Goal: Information Seeking & Learning: Learn about a topic

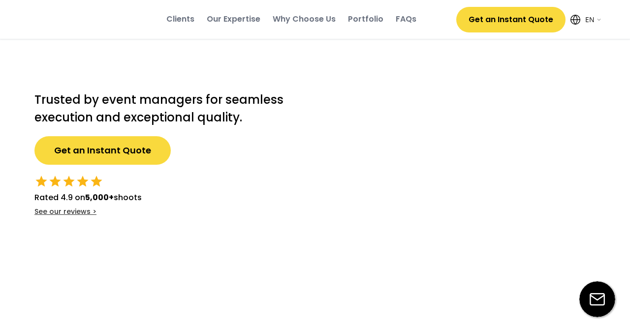
select select ""en""
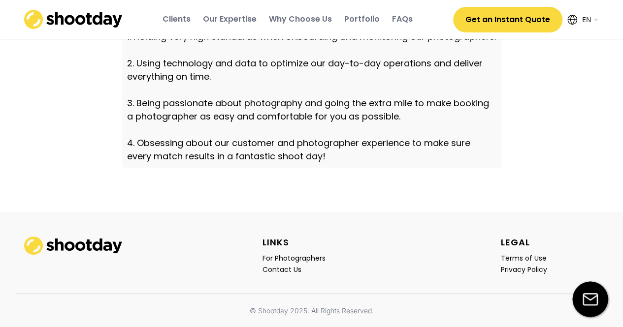
scroll to position [3499, 0]
click at [274, 269] on div "Contact Us" at bounding box center [281, 269] width 39 height 9
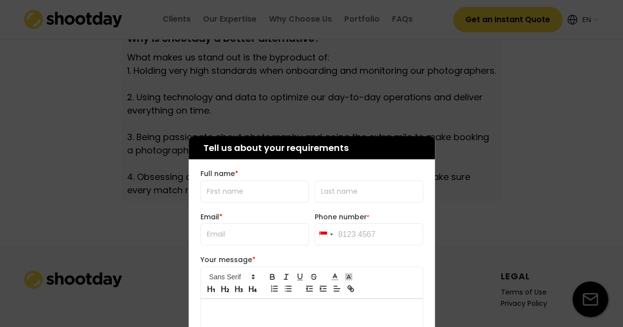
scroll to position [3342, 0]
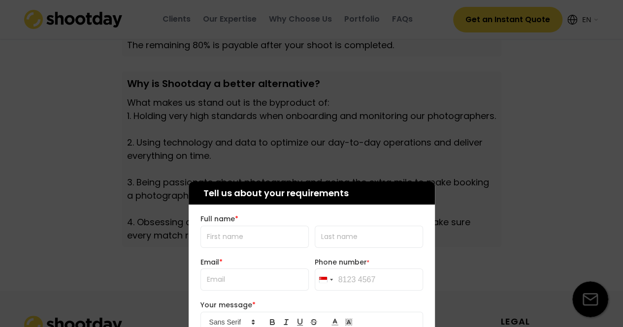
click at [333, 137] on div at bounding box center [311, 163] width 623 height 327
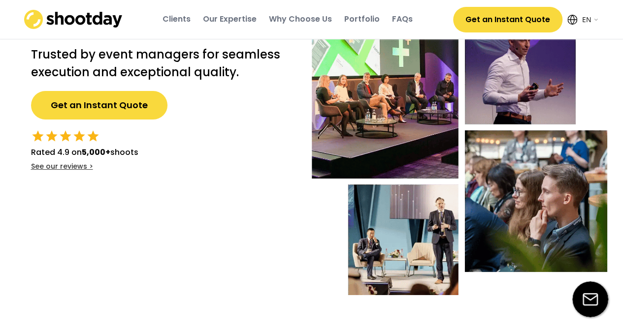
scroll to position [0, 0]
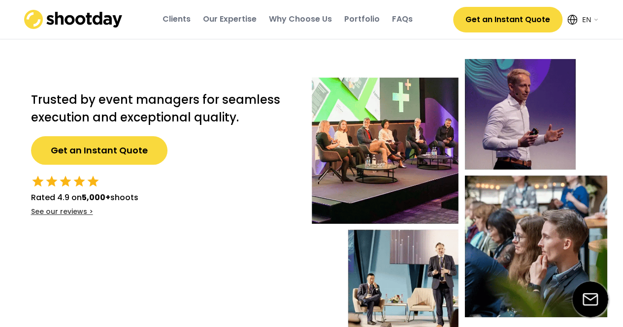
click at [369, 22] on div "Portfolio" at bounding box center [361, 19] width 35 height 11
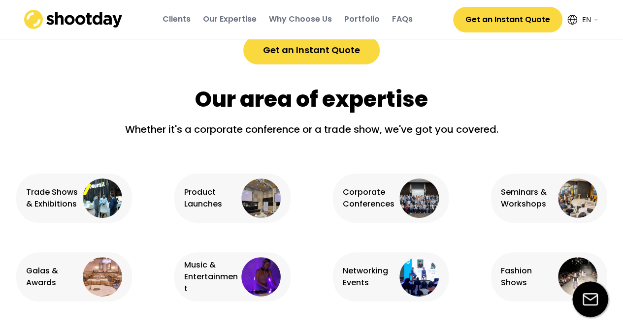
scroll to position [1343, 0]
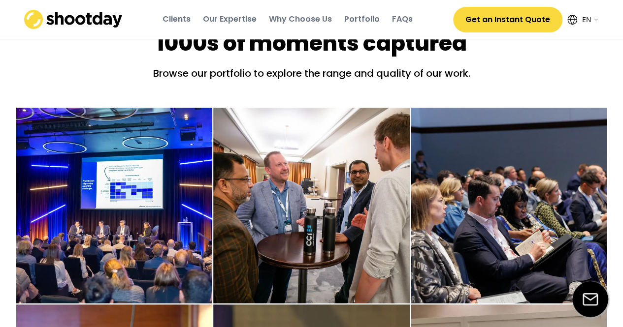
click at [287, 21] on div "Why Choose Us" at bounding box center [300, 19] width 63 height 11
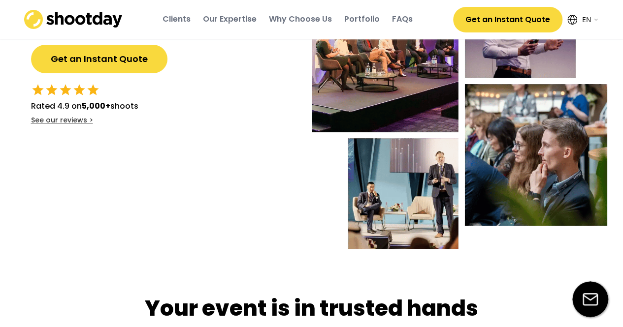
scroll to position [0, 0]
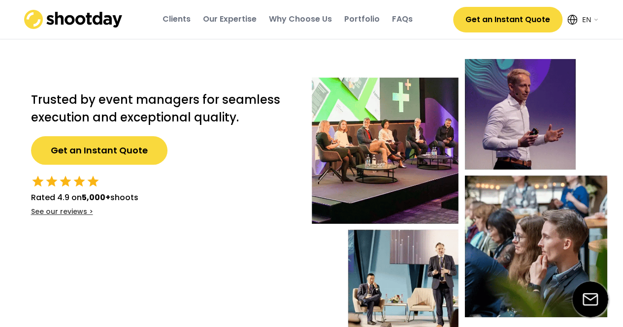
click at [251, 20] on div "Our Expertise" at bounding box center [230, 19] width 54 height 11
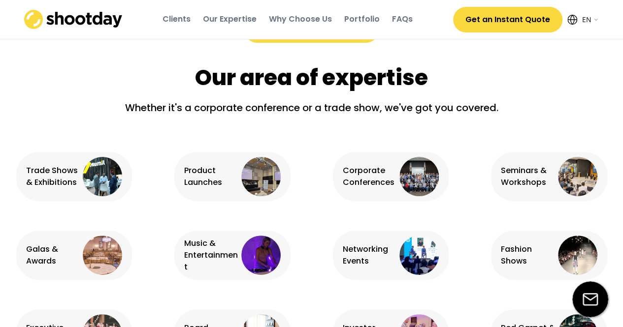
scroll to position [616, 0]
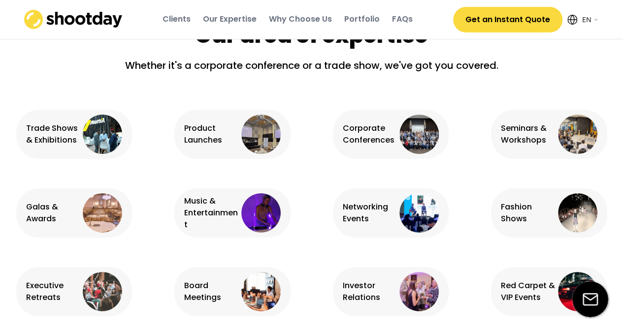
click at [185, 20] on div "Clients" at bounding box center [176, 19] width 28 height 11
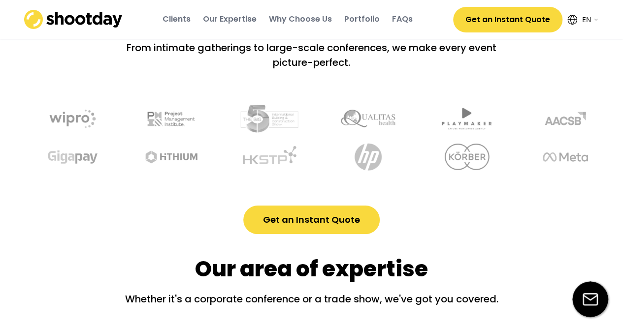
scroll to position [365, 0]
